Goal: Navigation & Orientation: Understand site structure

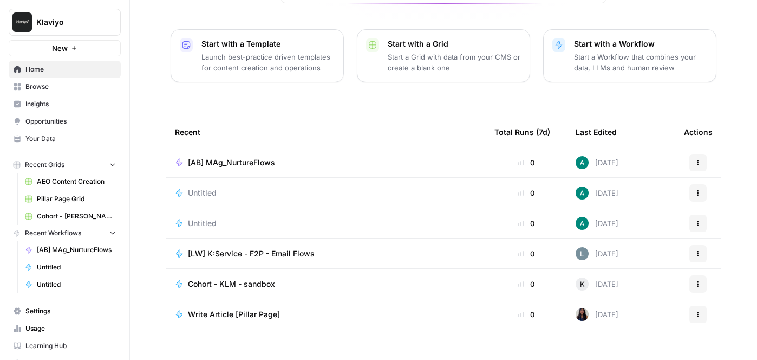
scroll to position [16, 0]
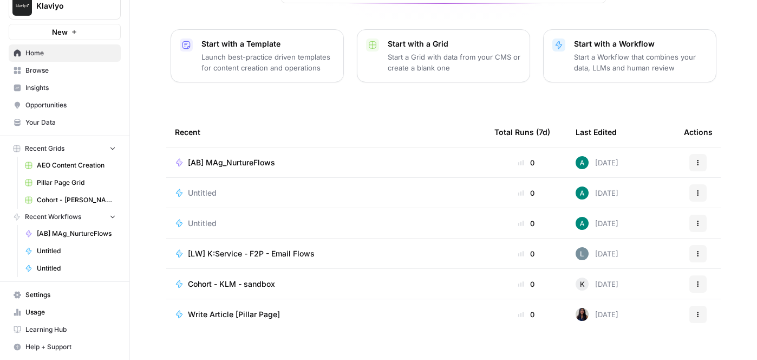
click at [110, 214] on icon "button" at bounding box center [113, 216] width 8 height 8
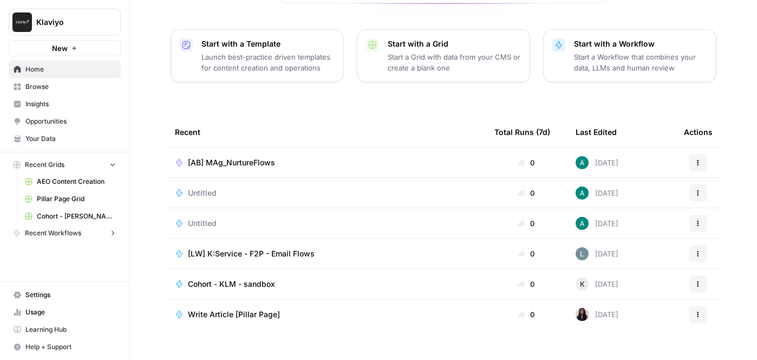
scroll to position [0, 0]
click at [110, 166] on icon "button" at bounding box center [113, 164] width 8 height 8
click at [54, 93] on link "Browse" at bounding box center [65, 86] width 112 height 17
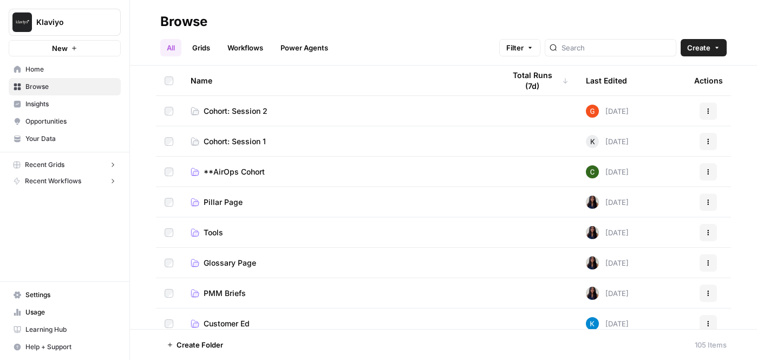
click at [269, 143] on link "Cohort: Session 1" at bounding box center [339, 141] width 297 height 11
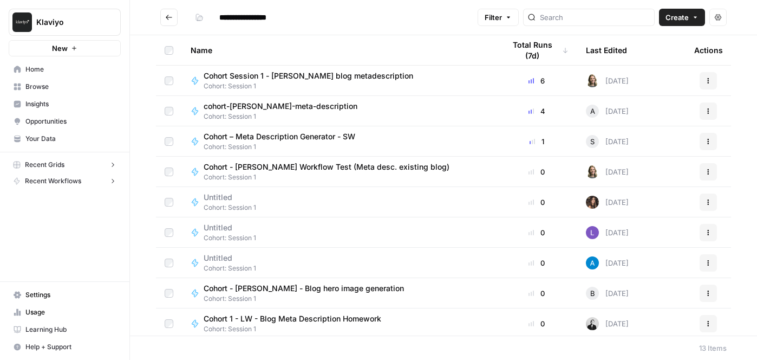
click at [171, 18] on icon "Go back" at bounding box center [169, 18] width 8 height 8
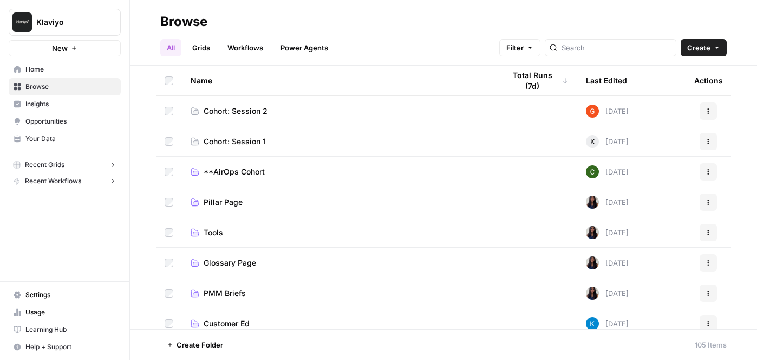
click at [262, 115] on span "Cohort: Session 2" at bounding box center [236, 111] width 64 height 11
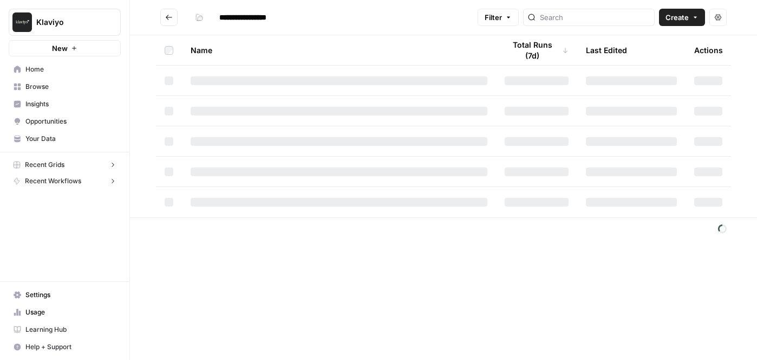
click at [169, 17] on icon "Go back" at bounding box center [169, 17] width 6 height 5
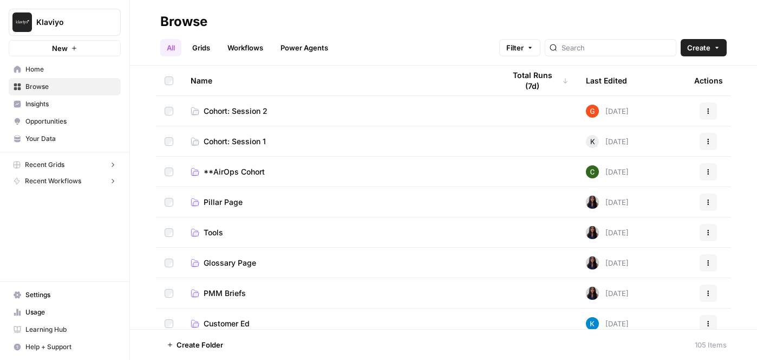
click at [201, 50] on link "Grids" at bounding box center [201, 47] width 31 height 17
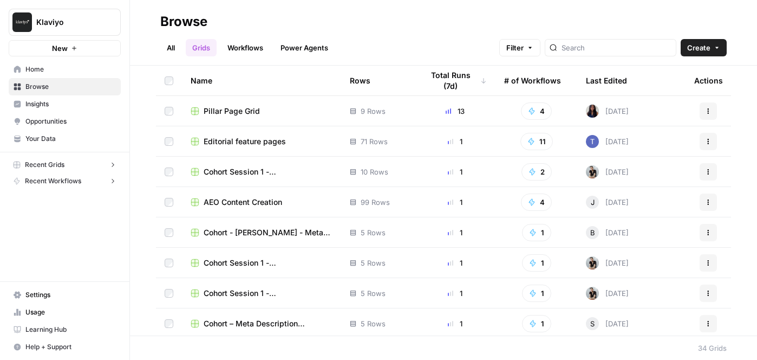
click at [239, 47] on link "Workflows" at bounding box center [245, 47] width 49 height 17
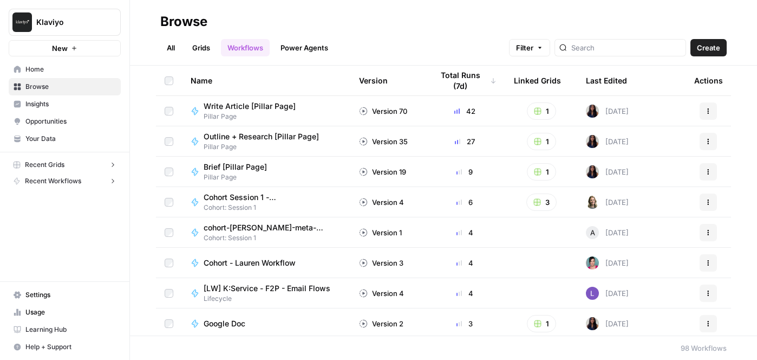
click at [296, 42] on link "Power Agents" at bounding box center [304, 47] width 61 height 17
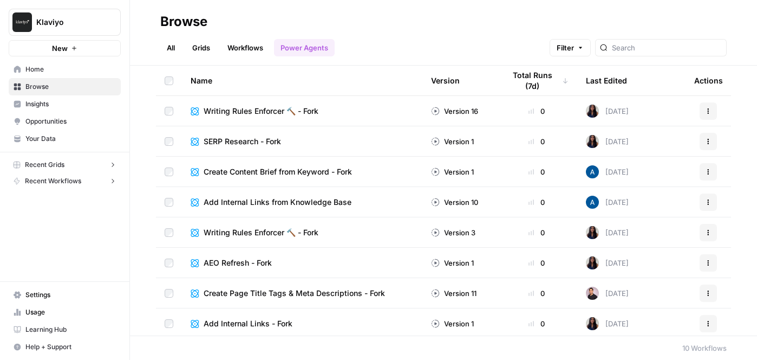
click at [241, 50] on link "Workflows" at bounding box center [245, 47] width 49 height 17
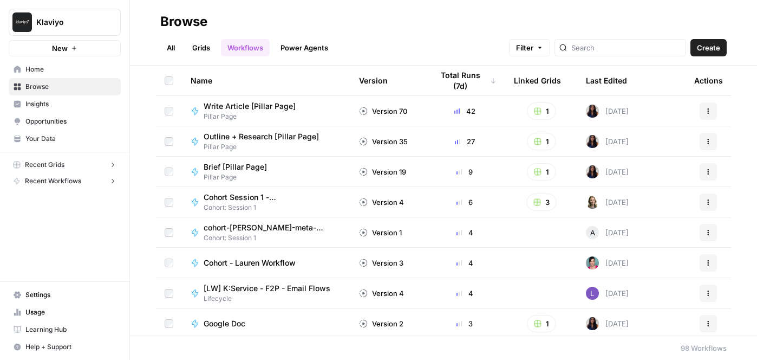
click at [197, 50] on link "Grids" at bounding box center [201, 47] width 31 height 17
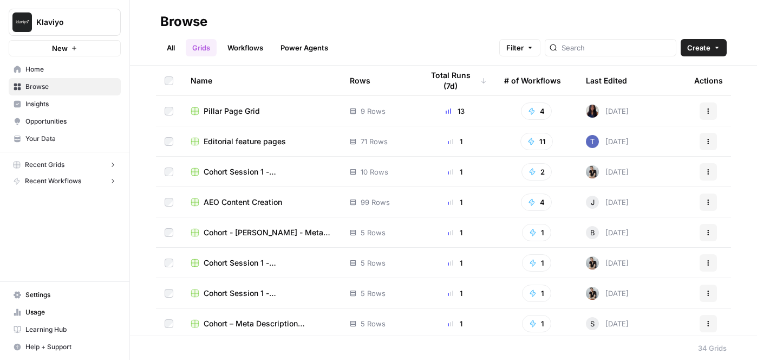
click at [54, 72] on span "Home" at bounding box center [70, 69] width 90 height 10
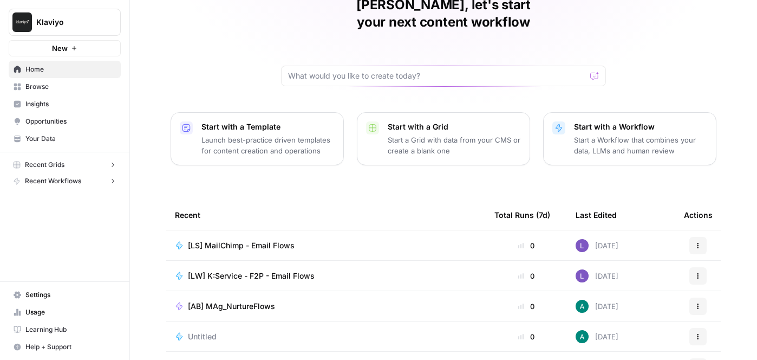
scroll to position [139, 0]
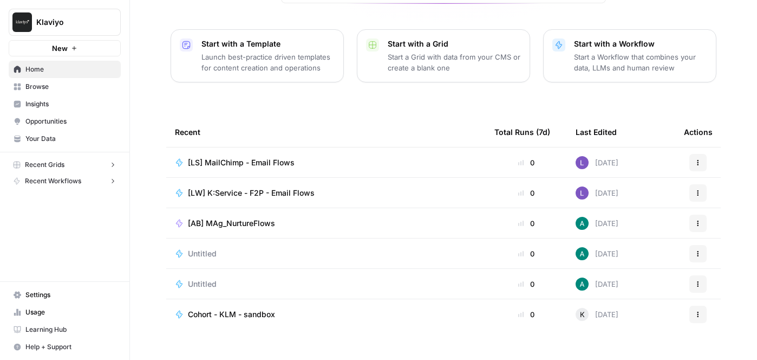
click at [71, 327] on span "Learning Hub" at bounding box center [70, 329] width 90 height 10
